Goal: Task Accomplishment & Management: Manage account settings

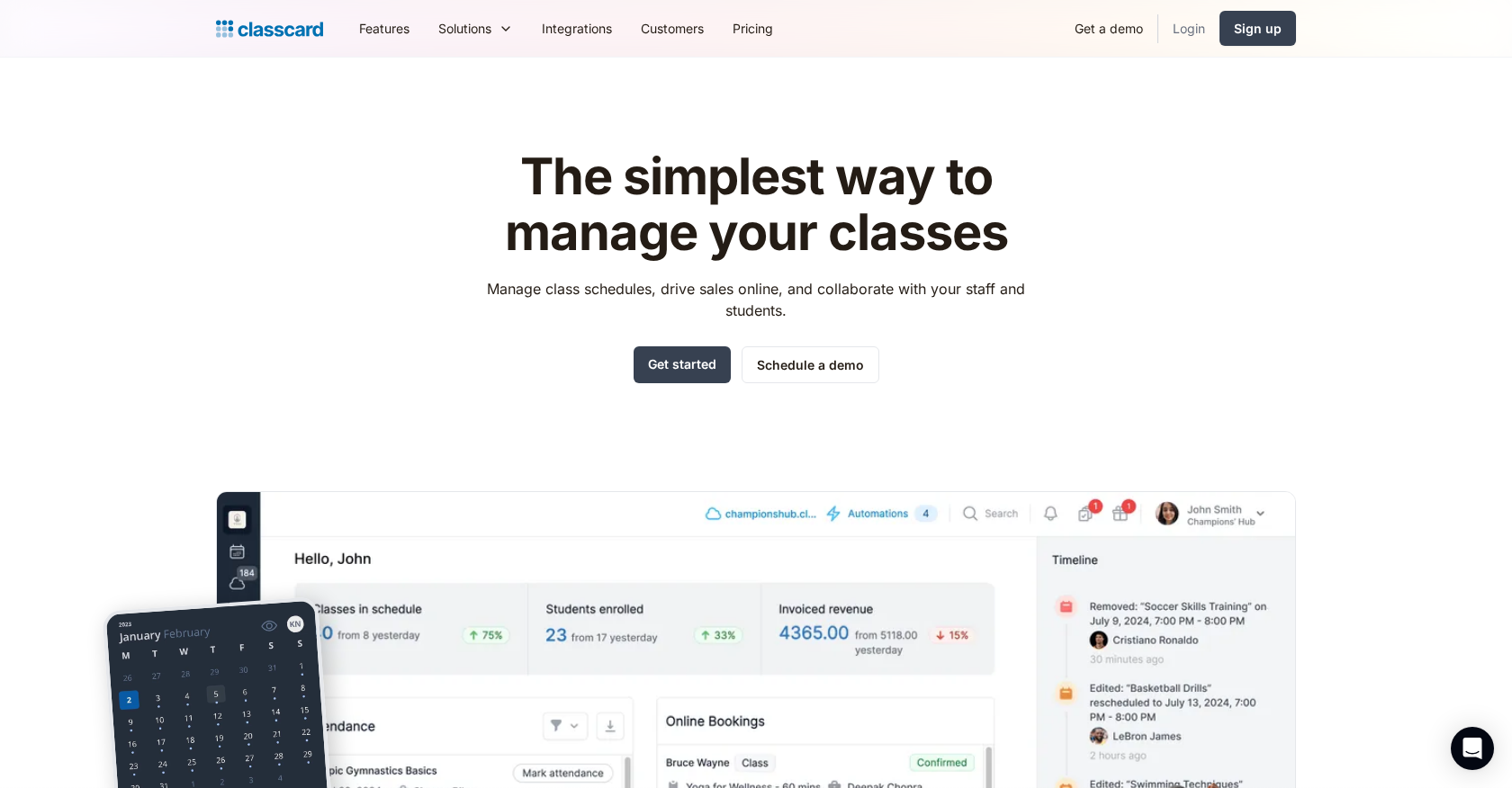
click at [1209, 32] on link "Login" at bounding box center [1189, 29] width 61 height 41
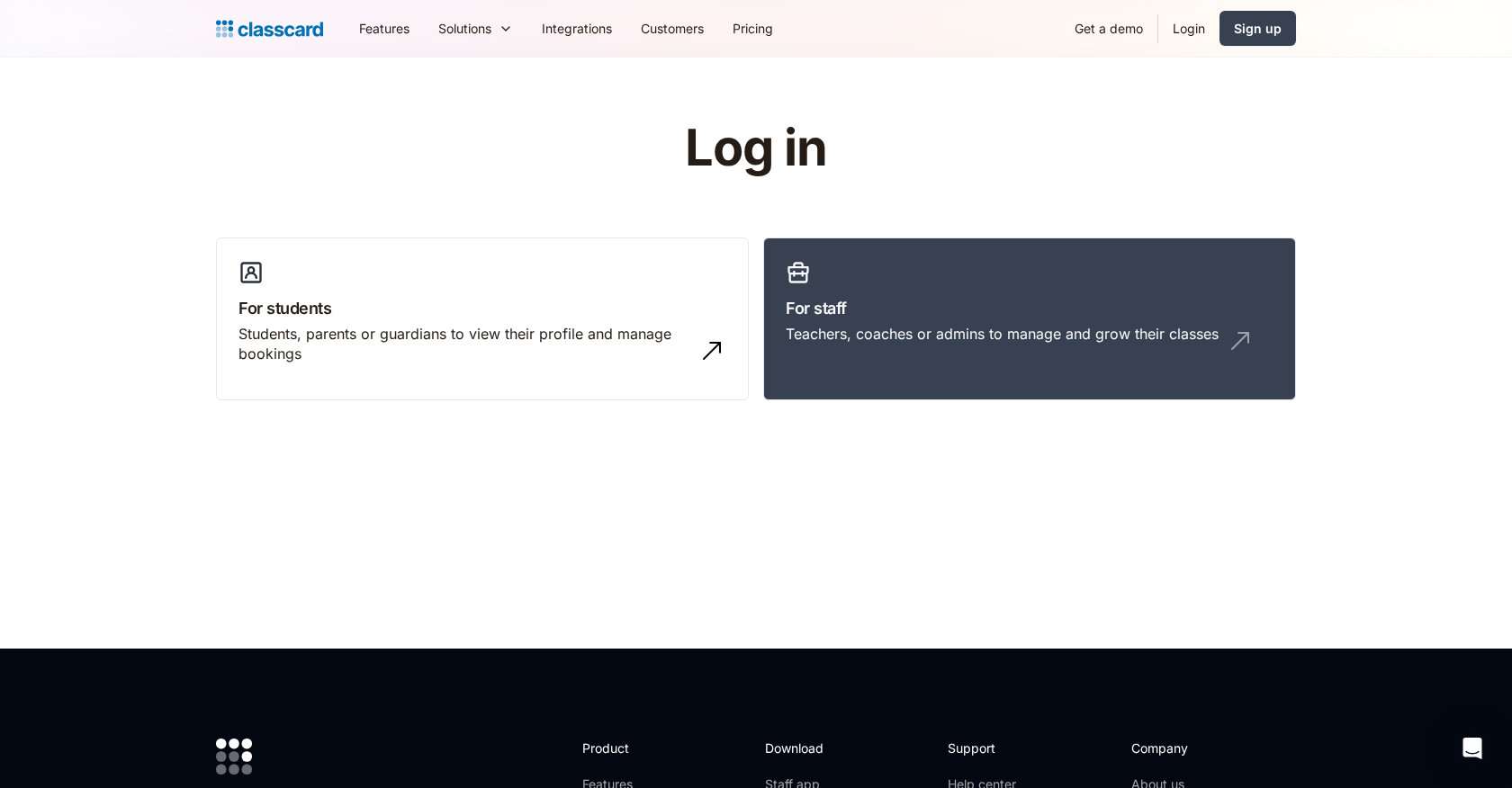
click at [1182, 26] on link "Login" at bounding box center [1189, 29] width 61 height 41
click at [1176, 39] on link "Login" at bounding box center [1189, 29] width 61 height 41
click at [1041, 295] on link "For staff Teachers, coaches or admins to manage and grow their classes" at bounding box center [1029, 319] width 533 height 163
